Goal: Task Accomplishment & Management: Use online tool/utility

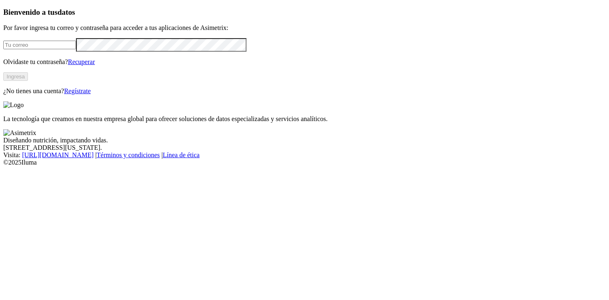
click at [69, 49] on input "email" at bounding box center [39, 45] width 73 height 9
click at [76, 49] on input "email" at bounding box center [39, 45] width 73 height 9
type input "[EMAIL_ADDRESS][DOMAIN_NAME]"
click at [28, 81] on button "Ingresa" at bounding box center [15, 76] width 25 height 9
